Goal: Find specific page/section: Find specific page/section

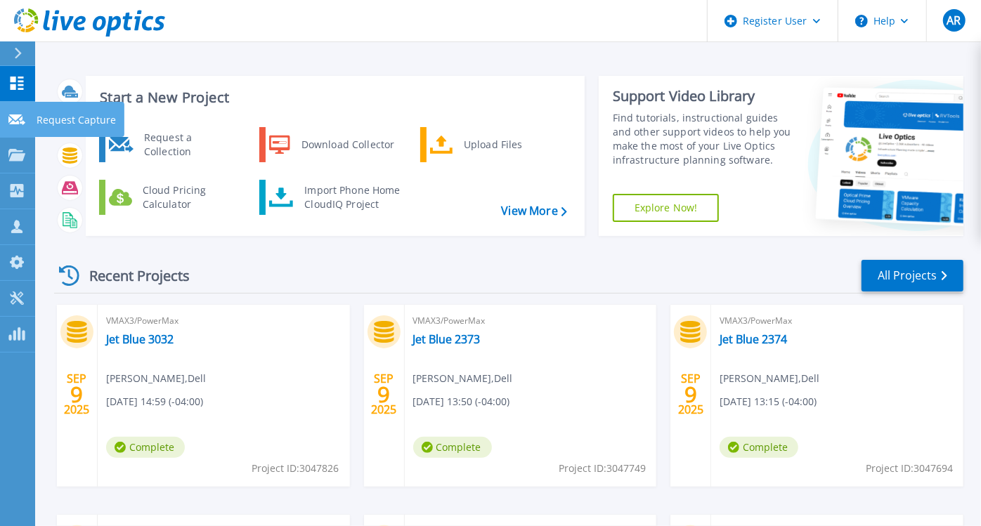
click at [20, 113] on div at bounding box center [16, 118] width 17 height 13
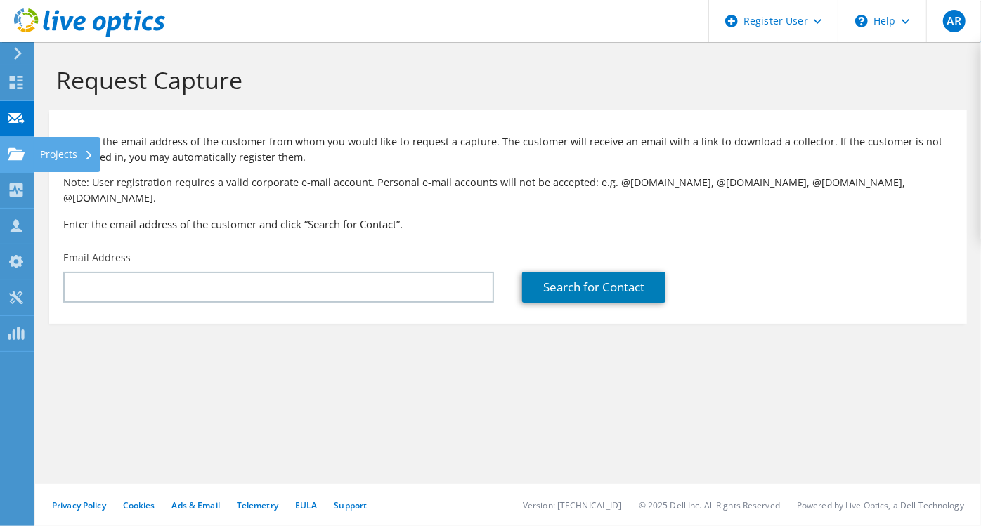
click at [18, 152] on use at bounding box center [16, 154] width 17 height 12
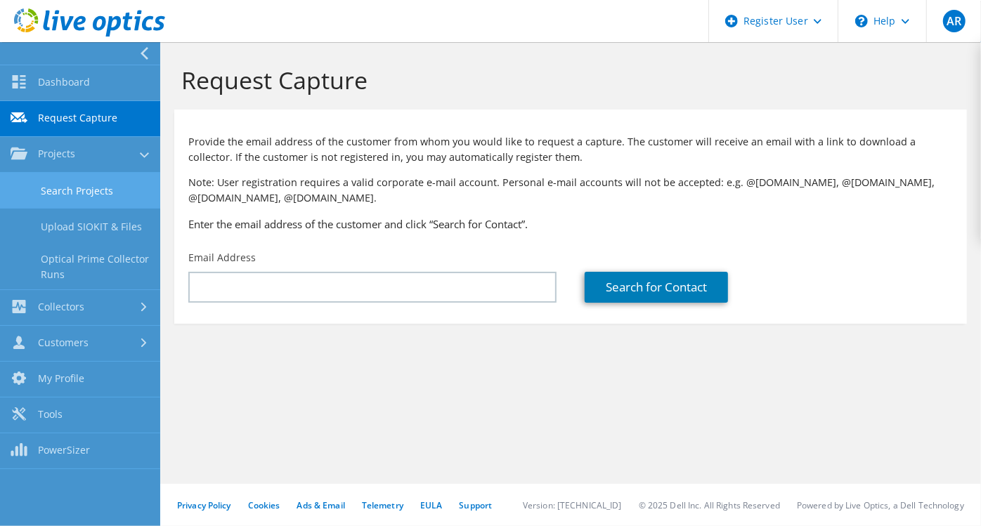
click at [106, 188] on link "Search Projects" at bounding box center [80, 191] width 160 height 36
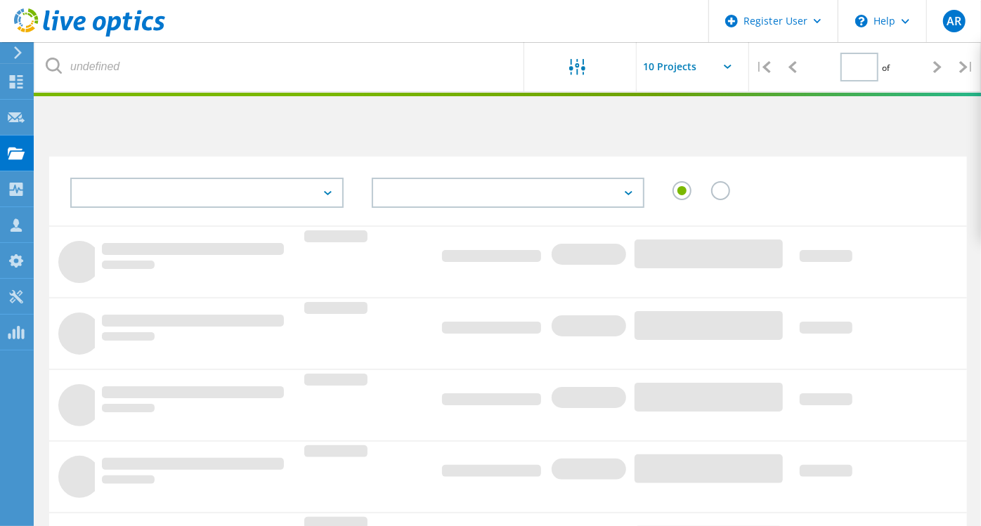
type input "1"
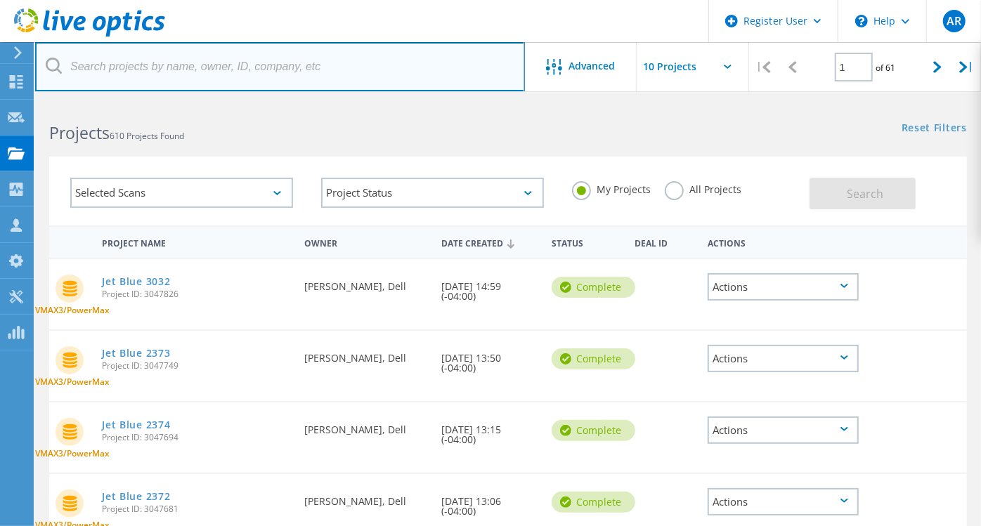
click at [190, 68] on input "text" at bounding box center [280, 66] width 490 height 49
paste input "2943698"
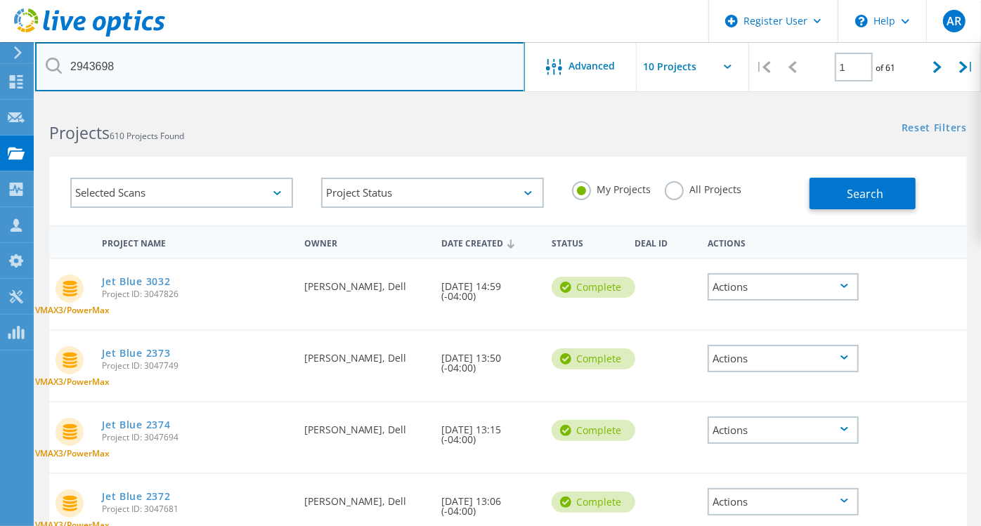
type input "2943698"
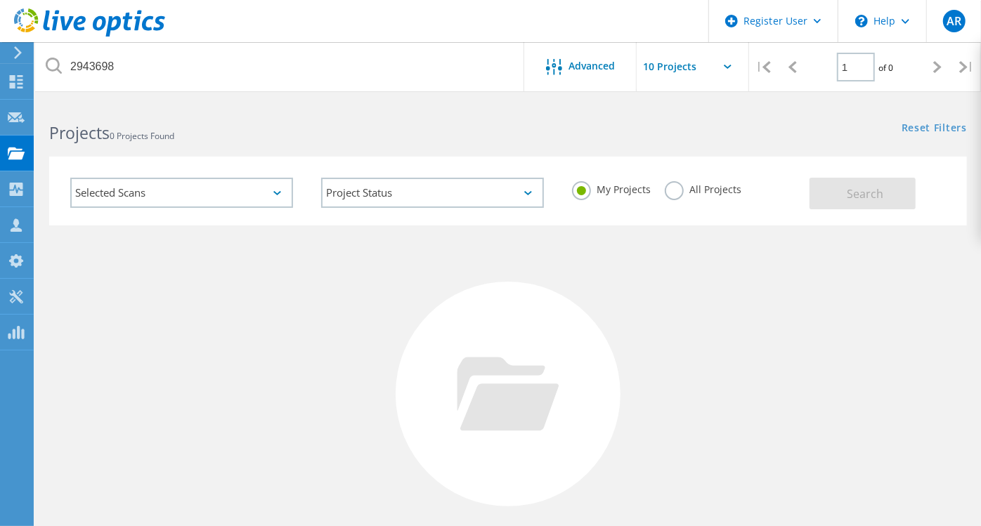
click at [676, 188] on label "All Projects" at bounding box center [703, 187] width 77 height 13
click at [0, 0] on input "All Projects" at bounding box center [0, 0] width 0 height 0
click at [844, 202] on button "Search" at bounding box center [862, 194] width 106 height 32
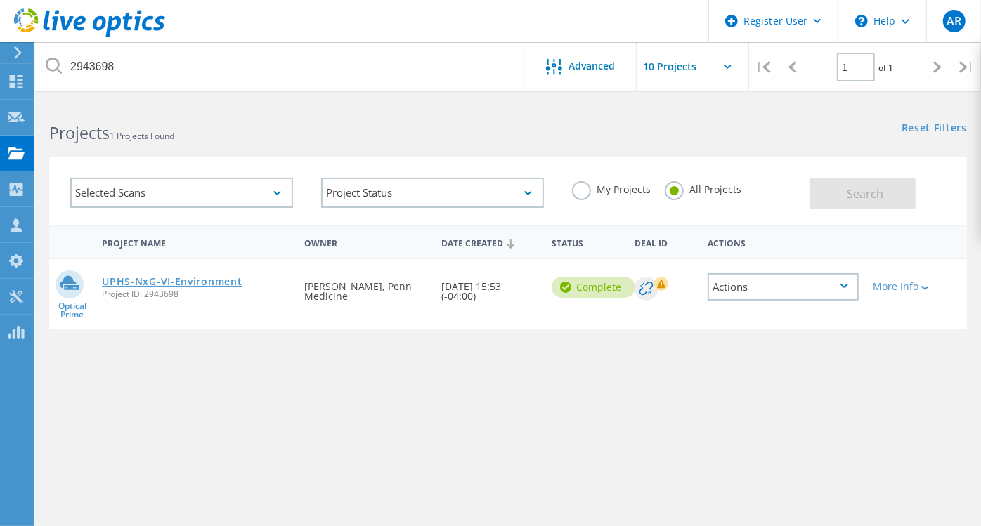
click at [136, 278] on link "UPHS-NxG-VI-Environment" at bounding box center [172, 282] width 140 height 10
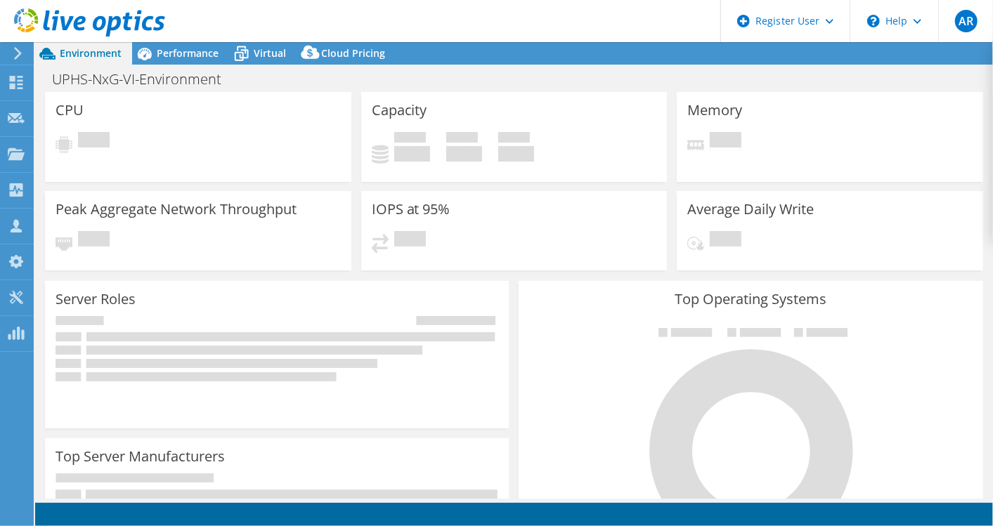
select select "USD"
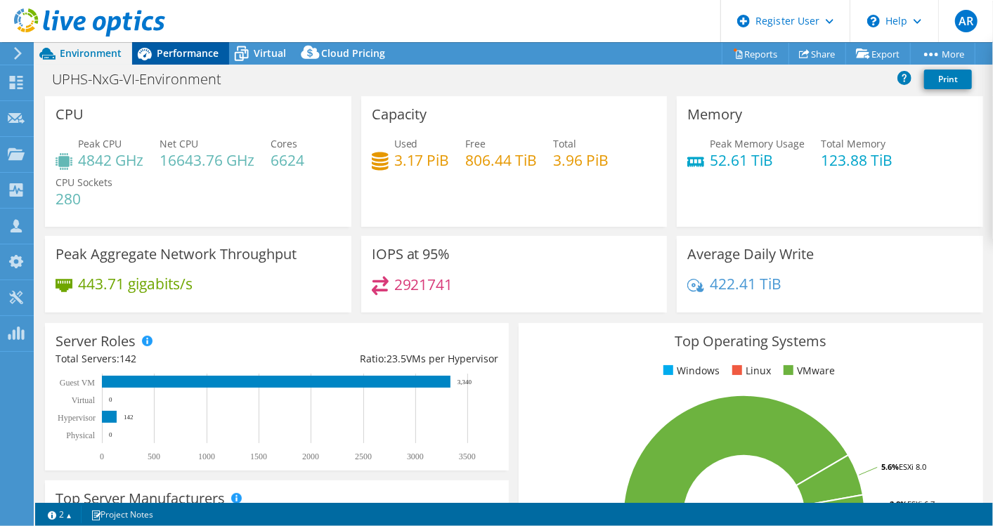
click at [172, 56] on span "Performance" at bounding box center [188, 52] width 62 height 13
